Goal: Transaction & Acquisition: Purchase product/service

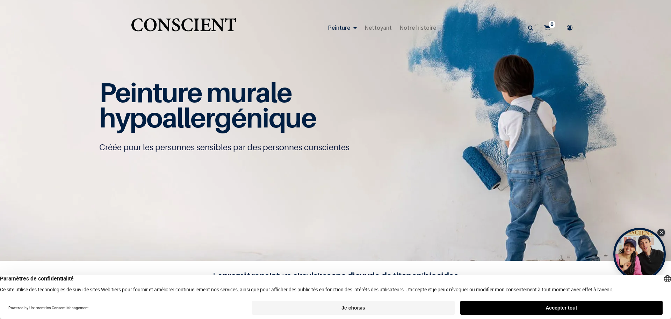
scroll to position [0, 0]
click at [664, 232] on icon "Close Tolstoy widget" at bounding box center [662, 231] width 4 height 3
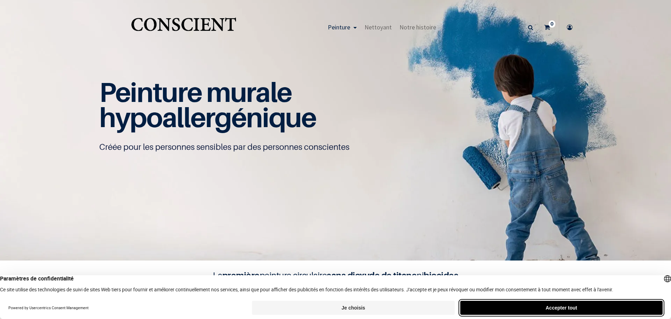
click at [524, 310] on button "Accepter tout" at bounding box center [562, 307] width 202 height 14
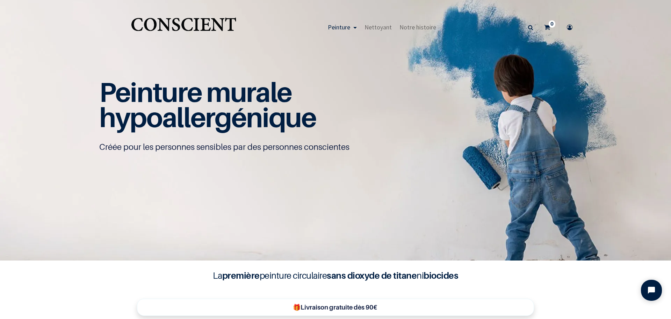
scroll to position [0, 0]
click at [378, 26] on span "Nettoyant" at bounding box center [378, 27] width 27 height 8
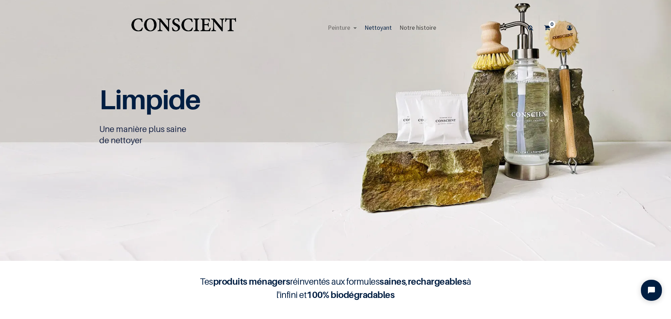
click at [411, 30] on span "Notre histoire" at bounding box center [418, 27] width 37 height 8
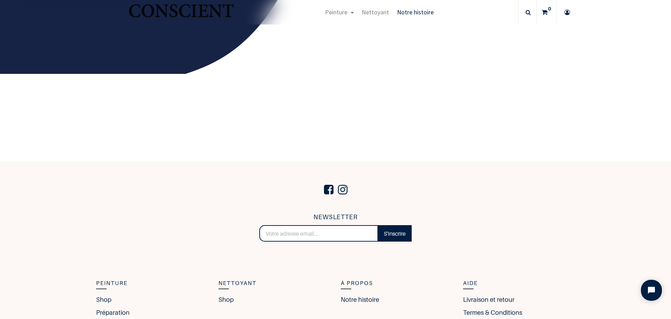
scroll to position [1237, 0]
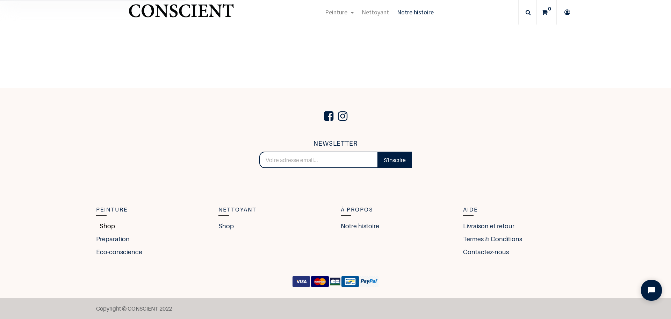
click at [102, 224] on link "Shop" at bounding box center [105, 225] width 19 height 9
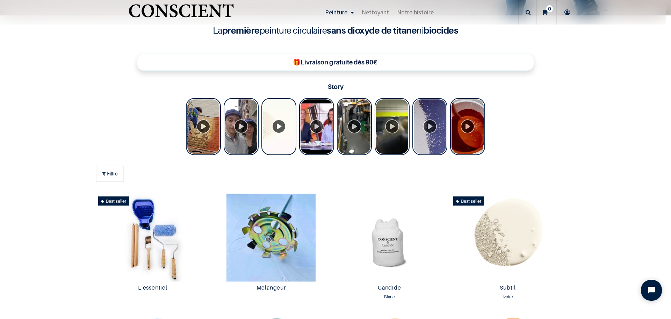
scroll to position [350, 0]
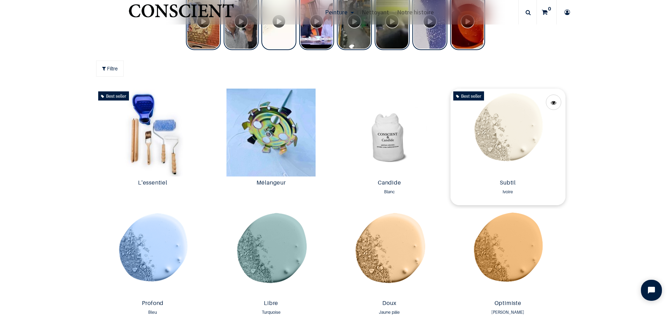
click at [529, 130] on img at bounding box center [508, 132] width 115 height 88
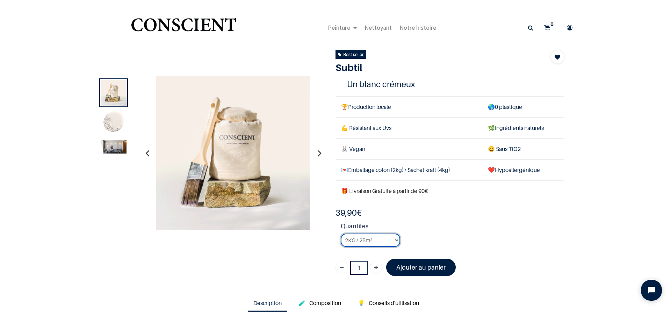
click at [393, 241] on select "2KG / 25m² 4KG / 50m² 8KG / 100m² Testeur" at bounding box center [370, 239] width 59 height 13
click at [341, 233] on select "2KG / 25m² 4KG / 50m² 8KG / 100m² Testeur" at bounding box center [370, 239] width 59 height 13
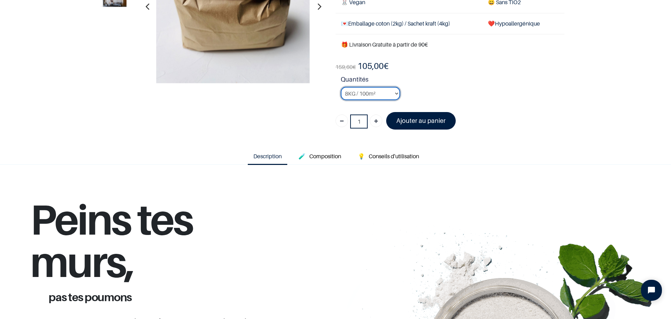
scroll to position [1, 0]
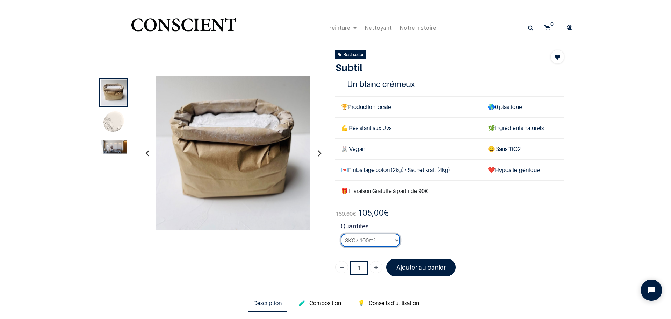
click at [394, 241] on select "2KG / 25m² 4KG / 50m² 8KG / 100m² Testeur" at bounding box center [370, 239] width 59 height 13
click at [341, 233] on select "2KG / 25m² 4KG / 50m² 8KG / 100m² Testeur" at bounding box center [370, 239] width 59 height 13
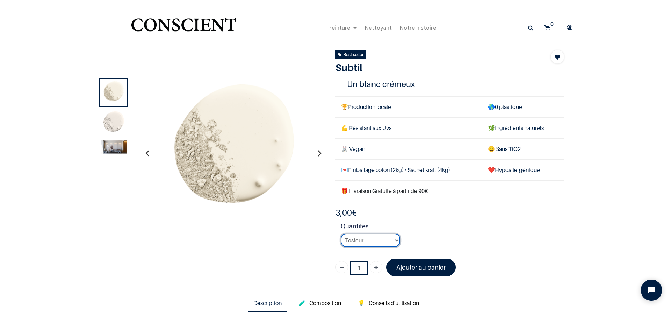
click at [391, 240] on select "2KG / 25m² 4KG / 50m² 8KG / 100m² Testeur" at bounding box center [370, 239] width 59 height 13
click at [341, 233] on select "2KG / 25m² 4KG / 50m² 8KG / 100m² Testeur" at bounding box center [370, 239] width 59 height 13
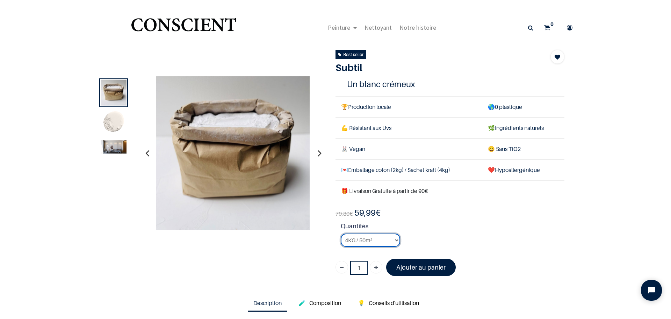
click at [396, 239] on select "2KG / 25m² 4KG / 50m² 8KG / 100m² Testeur" at bounding box center [370, 239] width 59 height 13
click at [341, 233] on select "2KG / 25m² 4KG / 50m² 8KG / 100m² Testeur" at bounding box center [370, 239] width 59 height 13
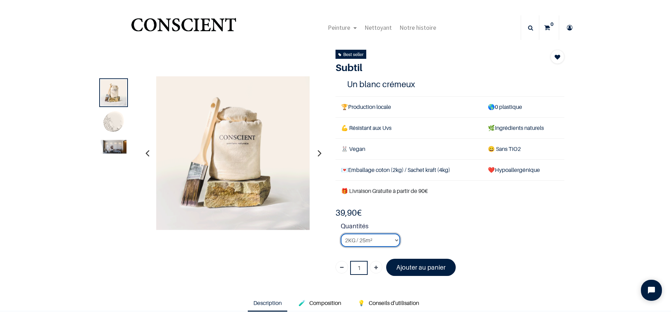
click at [395, 241] on select "2KG / 25m² 4KG / 50m² 8KG / 100m² Testeur" at bounding box center [370, 239] width 59 height 13
click at [341, 233] on select "2KG / 25m² 4KG / 50m² 8KG / 100m² Testeur" at bounding box center [370, 239] width 59 height 13
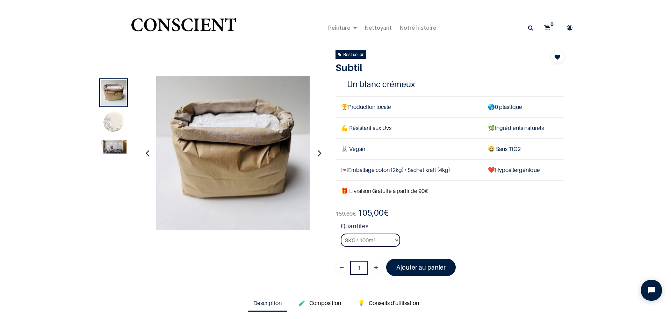
click at [432, 223] on strong "Quantités" at bounding box center [453, 227] width 224 height 12
click at [379, 241] on select "2KG / 25m² 4KG / 50m² 8KG / 100m² Testeur" at bounding box center [370, 239] width 59 height 13
click at [341, 233] on select "2KG / 25m² 4KG / 50m² 8KG / 100m² Testeur" at bounding box center [370, 239] width 59 height 13
drag, startPoint x: 369, startPoint y: 240, endPoint x: 368, endPoint y: 243, distance: 3.8
click at [369, 240] on select "2KG / 25m² 4KG / 50m² 8KG / 100m² Testeur" at bounding box center [370, 239] width 59 height 13
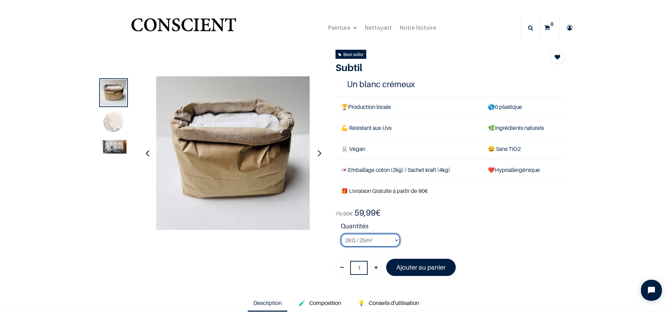
click at [341, 233] on select "2KG / 25m² 4KG / 50m² 8KG / 100m² Testeur" at bounding box center [370, 239] width 59 height 13
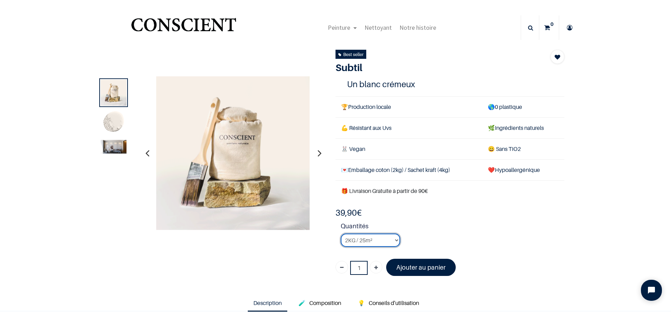
click at [362, 243] on select "2KG / 25m² 4KG / 50m² 8KG / 100m² Testeur" at bounding box center [370, 239] width 59 height 13
select select "127"
click at [341, 233] on select "2KG / 25m² 4KG / 50m² 8KG / 100m² Testeur" at bounding box center [370, 239] width 59 height 13
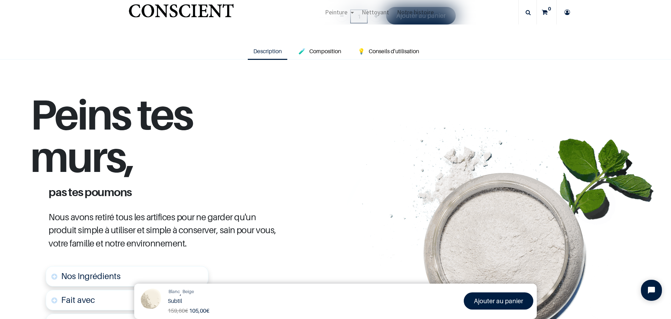
scroll to position [7, 0]
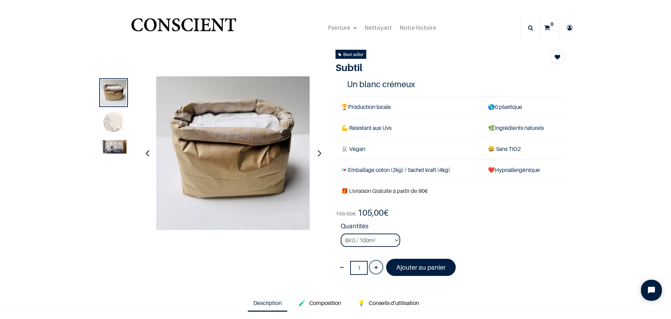
click at [370, 267] on link "Ajouter" at bounding box center [376, 267] width 13 height 13
click at [336, 268] on link "Supprimer" at bounding box center [342, 267] width 13 height 13
type input "1"
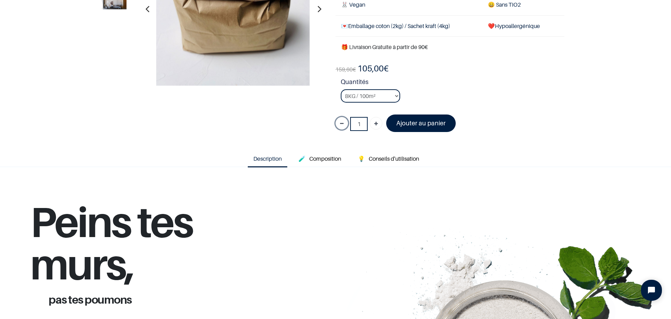
scroll to position [105, 0]
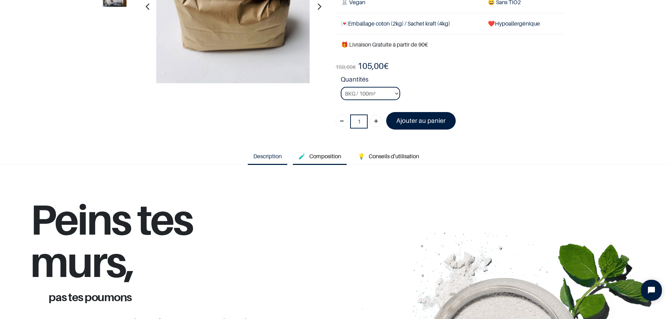
click at [319, 161] on link "🧪 Composition" at bounding box center [320, 157] width 54 height 16
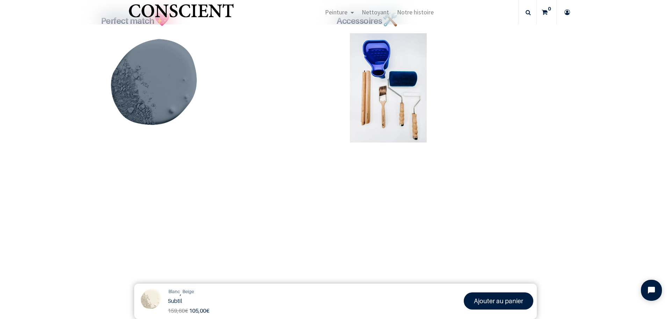
scroll to position [175, 0]
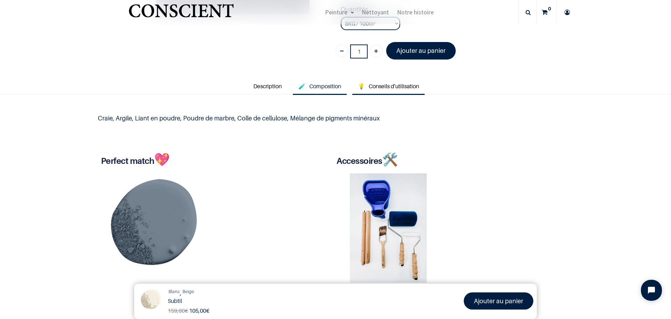
click at [387, 90] on link "💡 Conseils d'utilisation" at bounding box center [389, 87] width 72 height 16
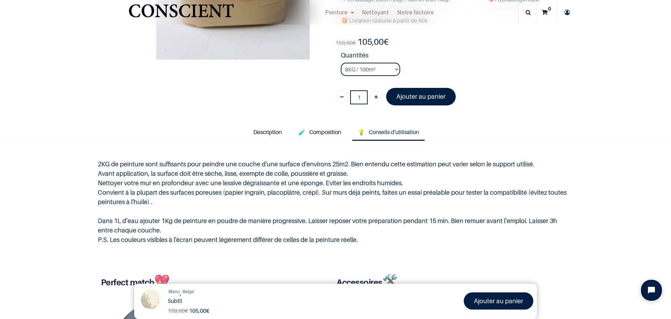
scroll to position [35, 0]
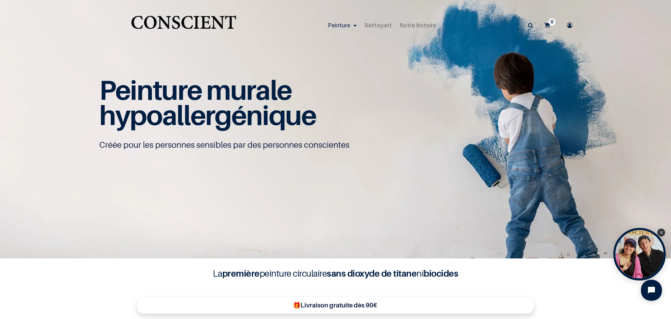
scroll to position [0, 0]
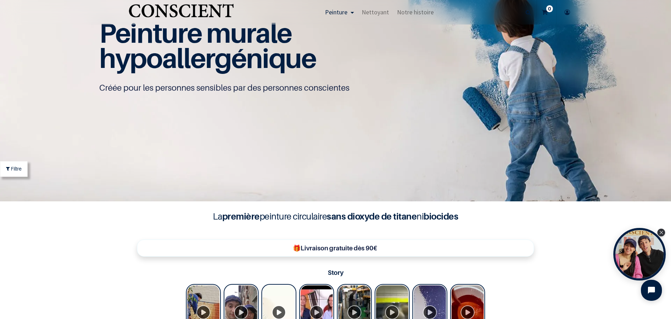
scroll to position [245, 0]
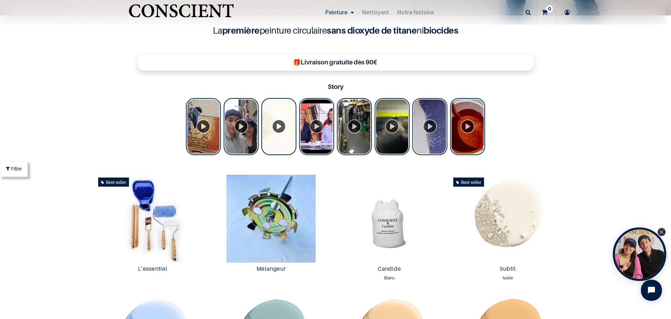
click at [660, 231] on div "Close Tolstoy widget" at bounding box center [662, 232] width 8 height 8
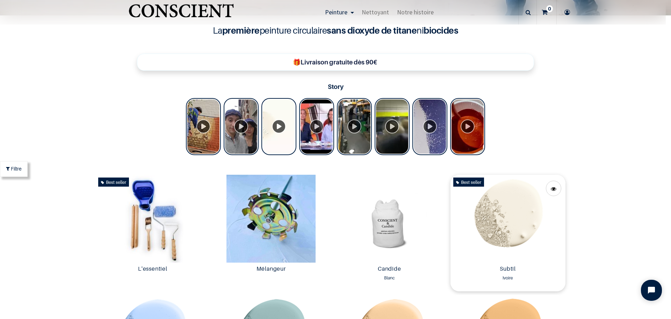
click at [519, 212] on img at bounding box center [508, 219] width 115 height 88
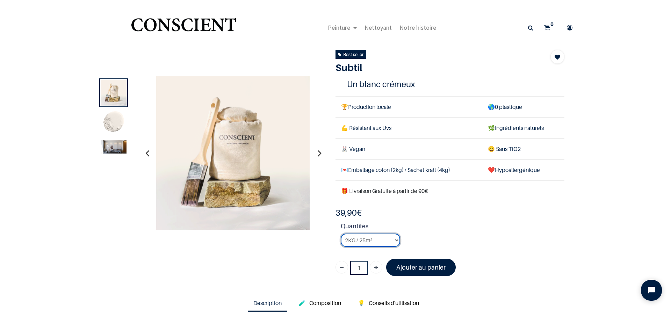
click at [382, 240] on select "2KG / 25m² 4KG / 50m² 8KG / 100m² Testeur" at bounding box center [370, 239] width 59 height 13
select select "127"
click at [341, 233] on select "2KG / 25m² 4KG / 50m² 8KG / 100m² Testeur" at bounding box center [370, 239] width 59 height 13
